Goal: Navigation & Orientation: Find specific page/section

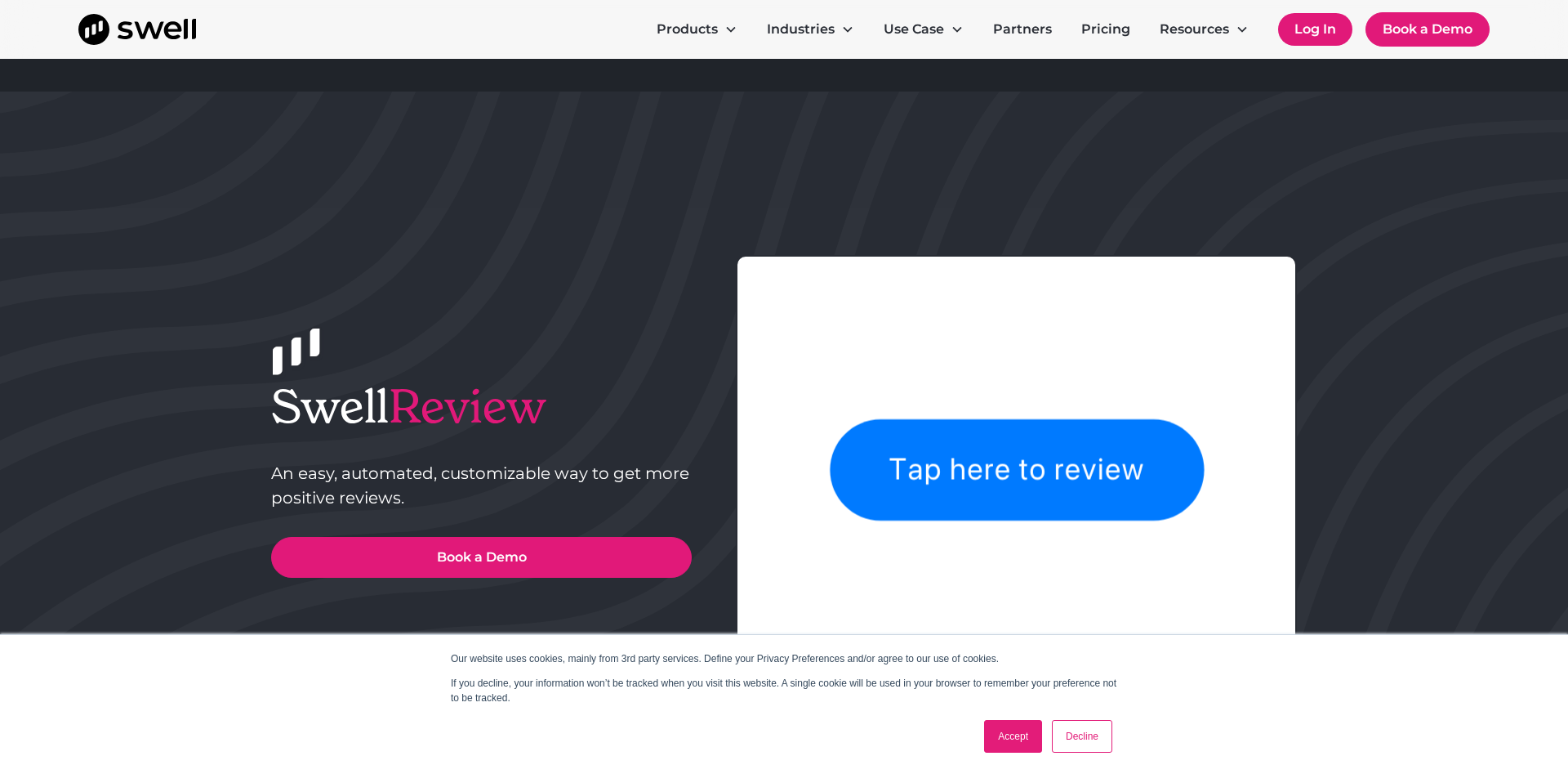
click at [1297, 30] on link "Log In" at bounding box center [1315, 29] width 75 height 33
click at [1006, 735] on link "Accept" at bounding box center [1013, 736] width 58 height 33
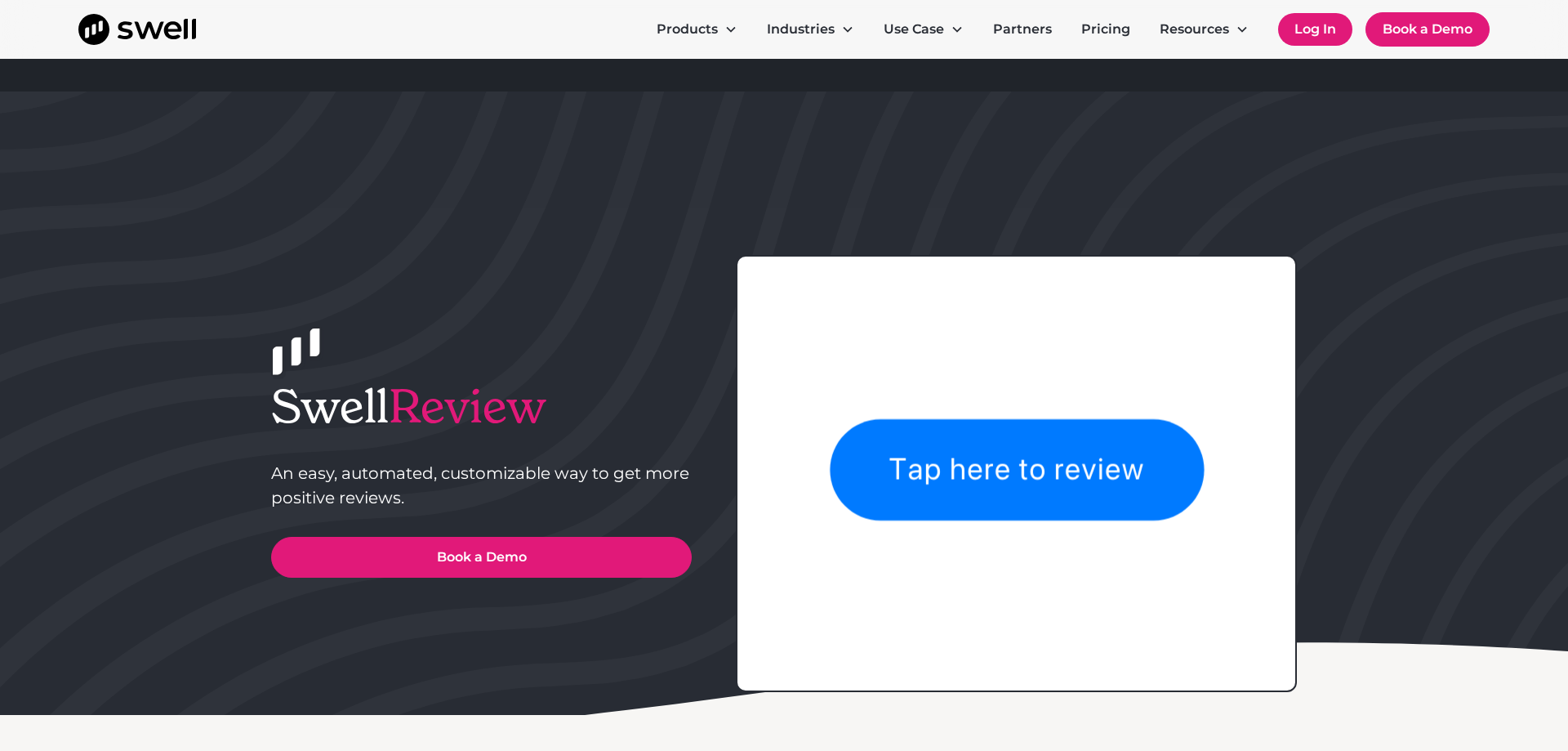
click at [1317, 39] on link "Log In" at bounding box center [1315, 29] width 75 height 33
click at [1317, 32] on link "Log In" at bounding box center [1315, 29] width 75 height 33
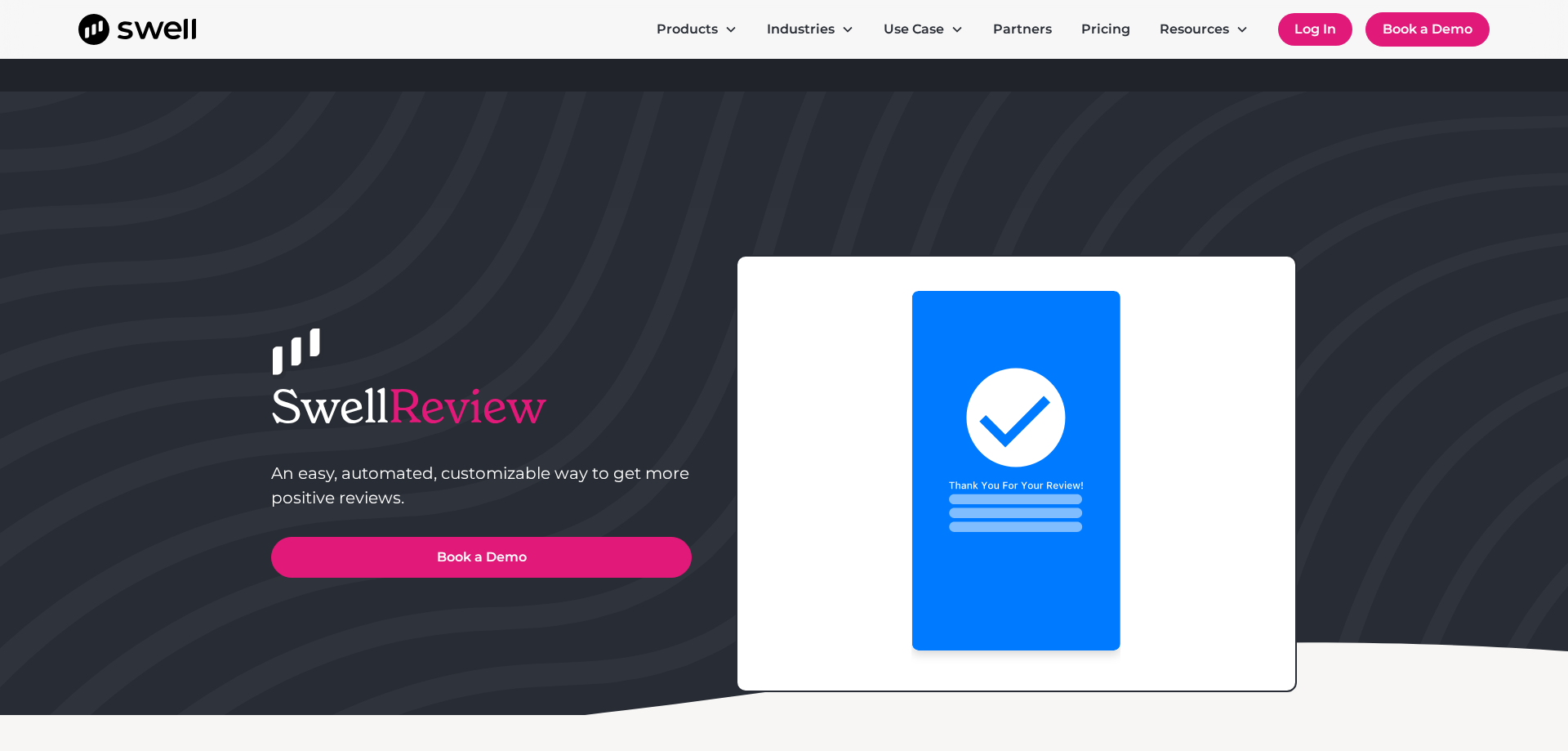
click at [1316, 27] on link "Log In" at bounding box center [1315, 29] width 75 height 33
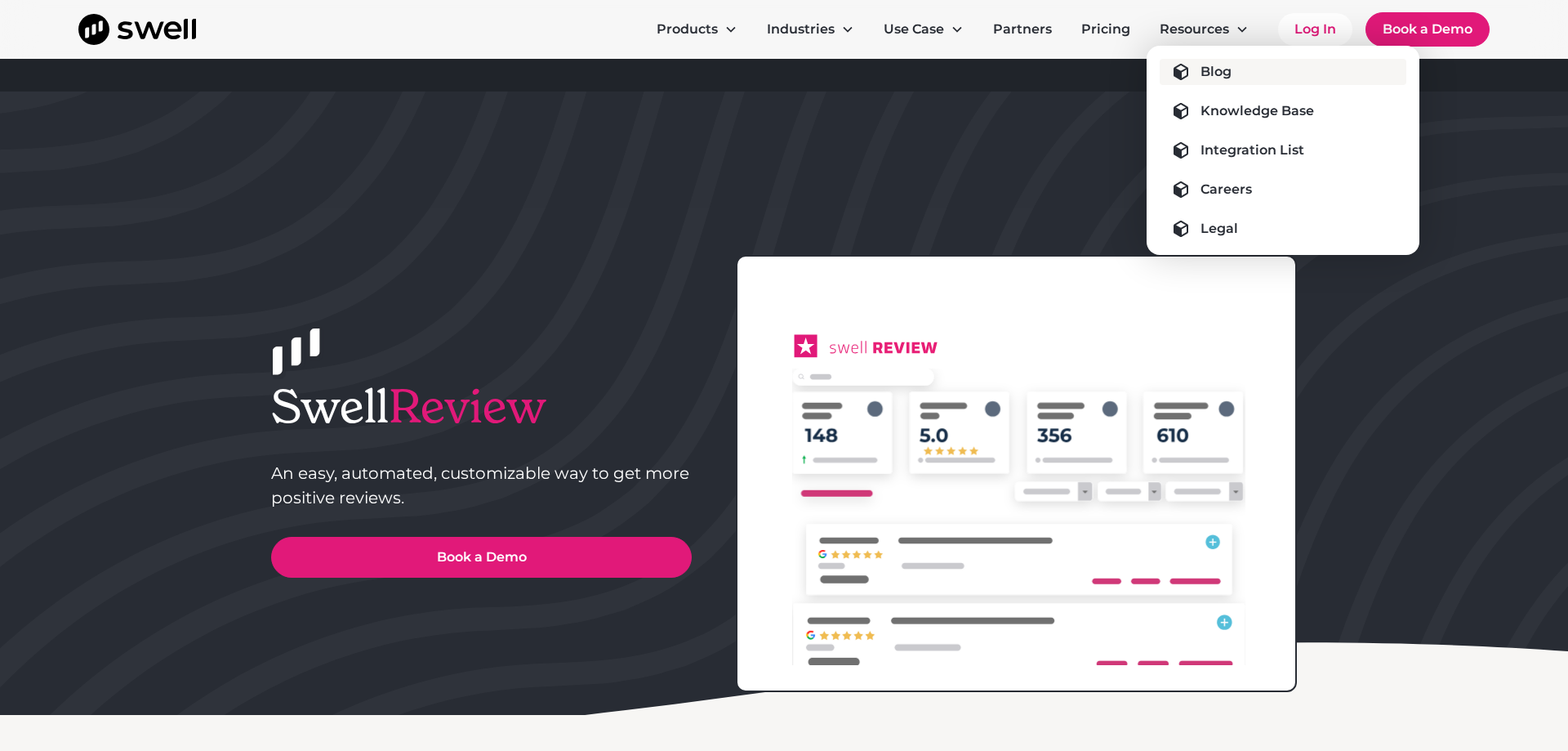
click at [1220, 62] on div "Blog" at bounding box center [1217, 72] width 31 height 20
